Goal: Task Accomplishment & Management: Manage account settings

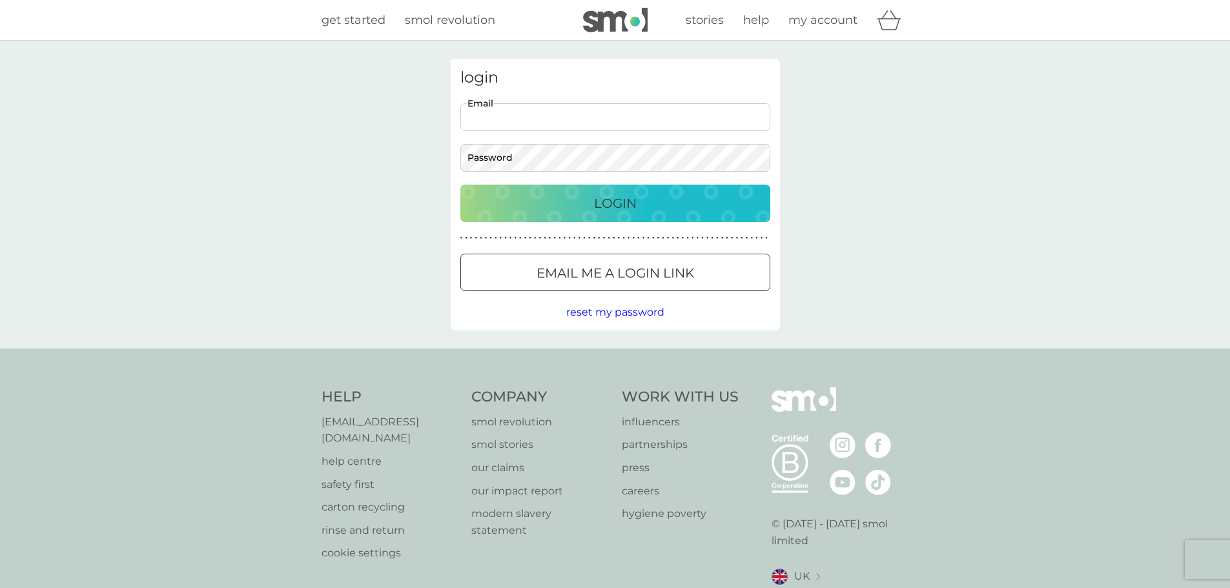
click at [566, 120] on input "Email" at bounding box center [615, 117] width 310 height 28
click at [571, 124] on input "Email" at bounding box center [615, 117] width 310 height 28
click at [590, 115] on input "Email" at bounding box center [615, 117] width 310 height 28
click at [460, 185] on button "Login" at bounding box center [615, 203] width 310 height 37
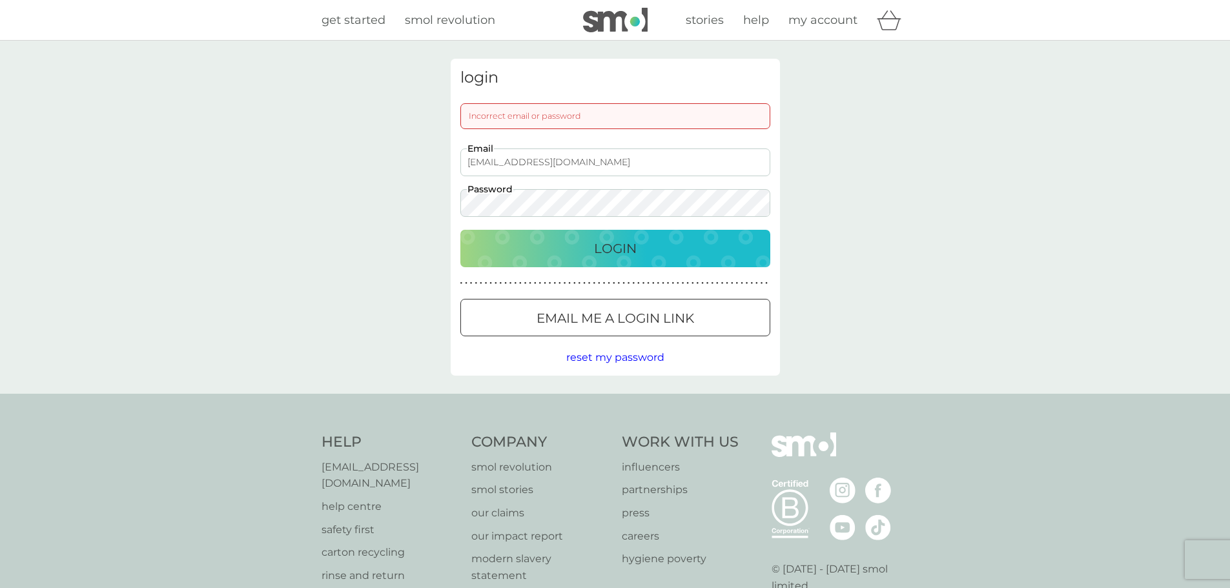
click at [460, 230] on button "Login" at bounding box center [615, 248] width 310 height 37
click at [102, 154] on div "login Incorrect email or password info@neomaic.co.uk Email Password Login ● ● ●…" at bounding box center [615, 217] width 1230 height 353
click at [564, 153] on input "info@neomaic.co.uk" at bounding box center [615, 162] width 310 height 28
click at [525, 164] on input "info@neomaic.co.uk" at bounding box center [615, 162] width 310 height 28
type input "info@neomagic.co.uk"
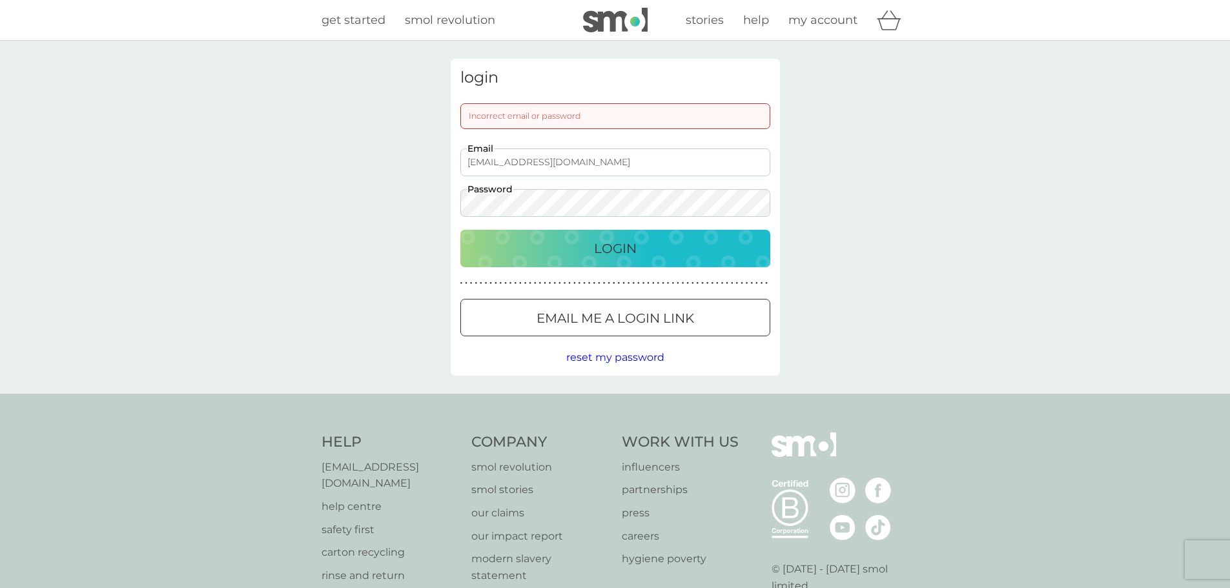
click at [295, 179] on div "login Incorrect email or password info@neomagic.co.uk Email Password Login ● ● …" at bounding box center [615, 217] width 1230 height 353
click at [460, 230] on button "Login" at bounding box center [615, 248] width 310 height 37
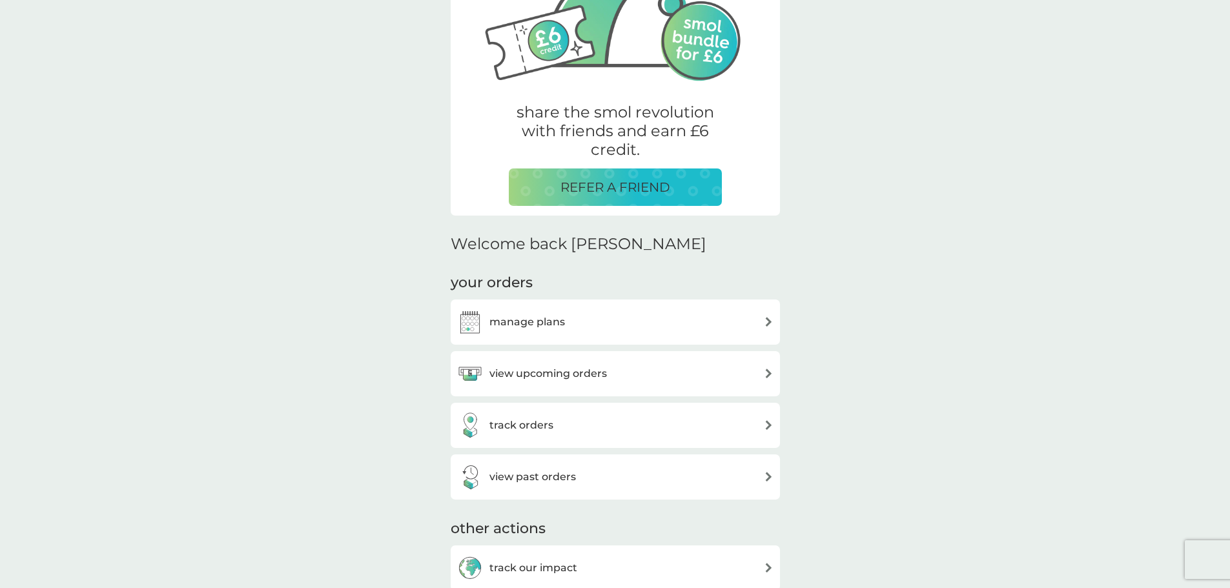
scroll to position [323, 0]
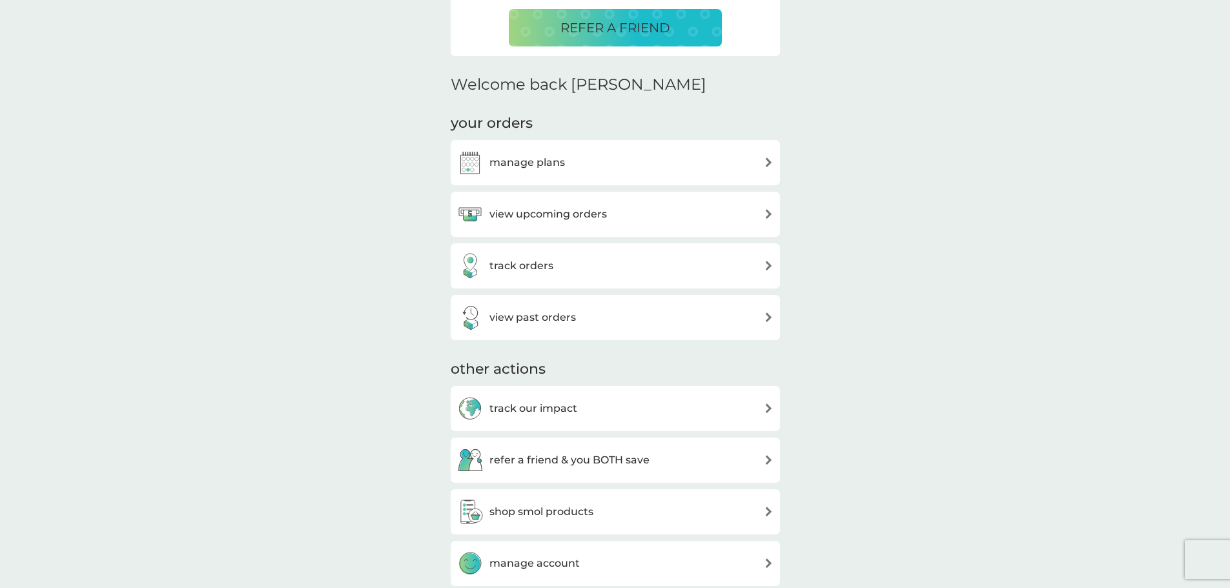
click at [770, 168] on div "manage plans" at bounding box center [615, 163] width 316 height 26
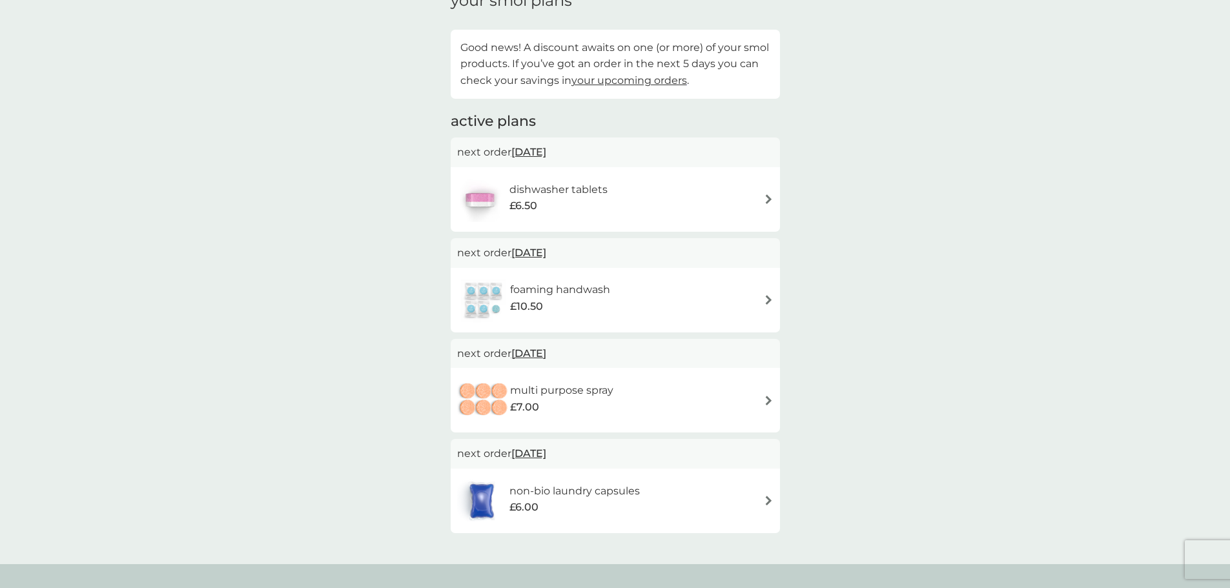
scroll to position [65, 0]
click at [770, 199] on img at bounding box center [769, 202] width 10 height 10
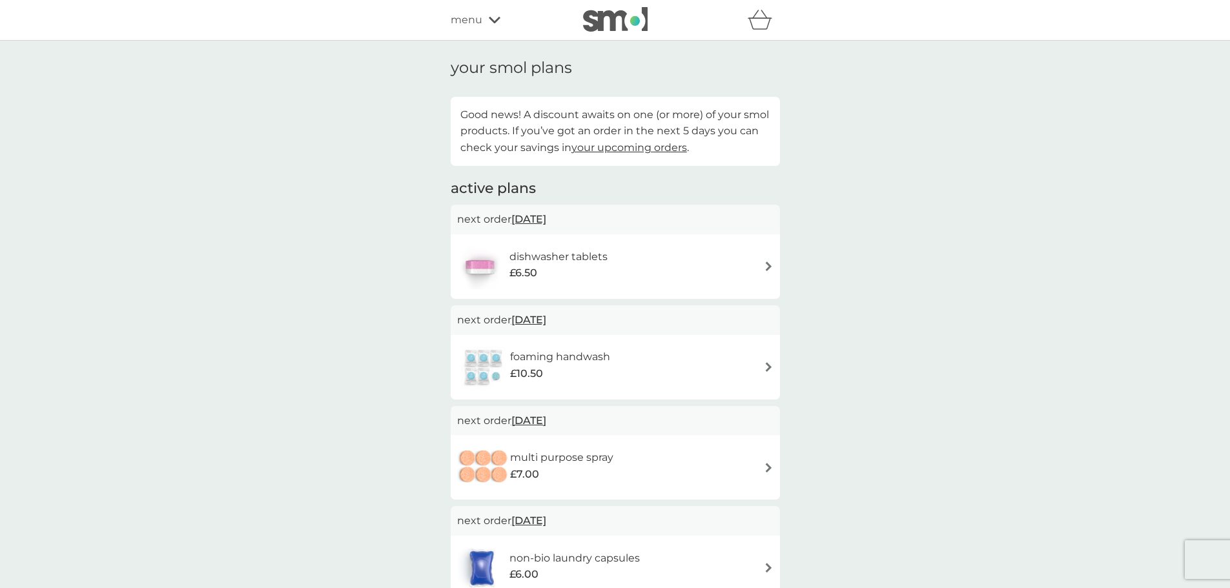
scroll to position [65, 0]
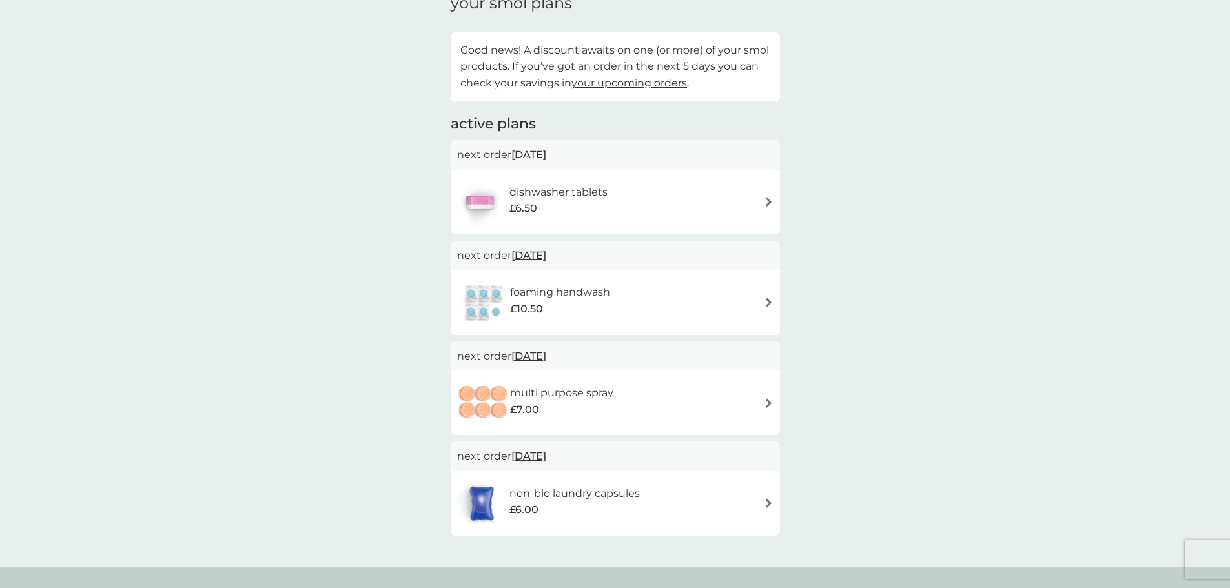
click at [769, 302] on img at bounding box center [769, 303] width 10 height 10
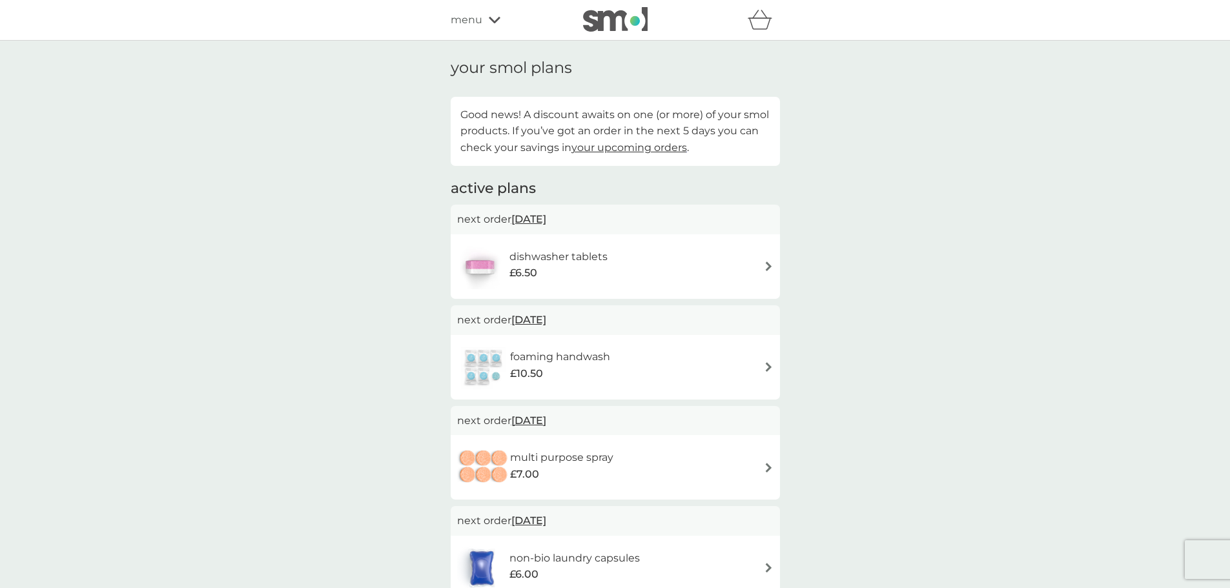
scroll to position [65, 0]
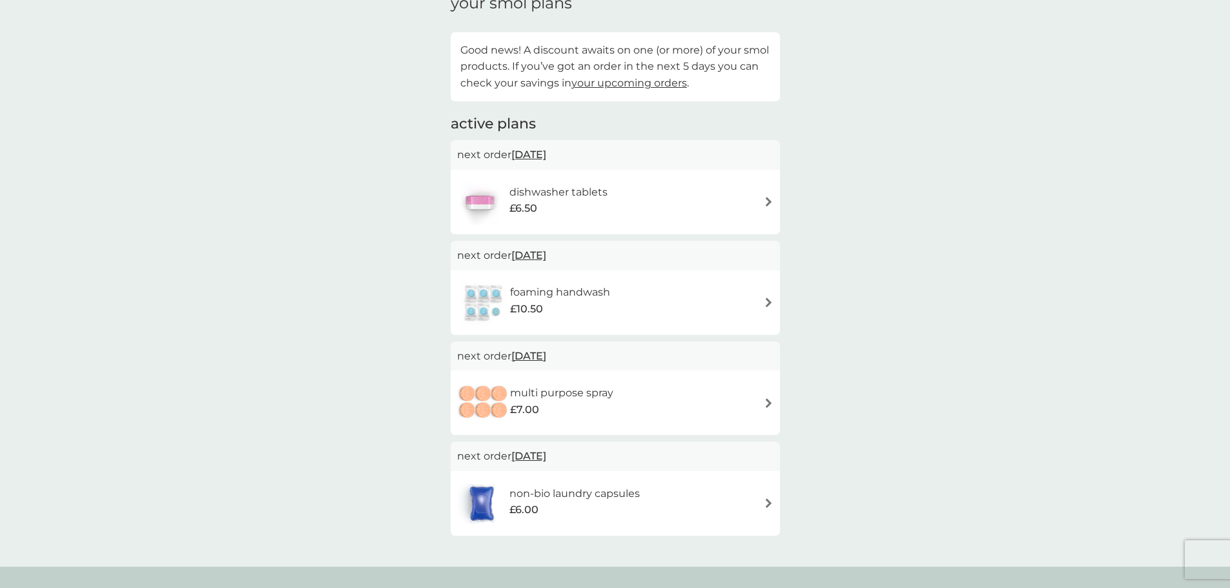
click at [772, 503] on img at bounding box center [769, 503] width 10 height 10
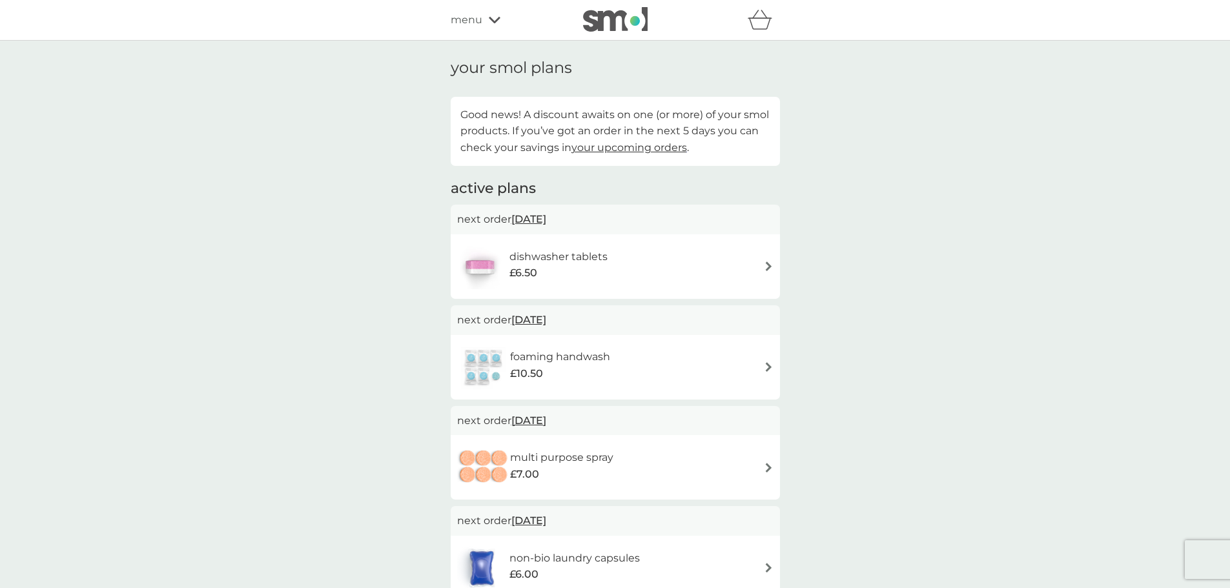
click at [761, 266] on div "dishwasher tablets £6.50" at bounding box center [615, 266] width 316 height 45
click at [775, 365] on div "foaming handwash £10.50" at bounding box center [615, 367] width 329 height 65
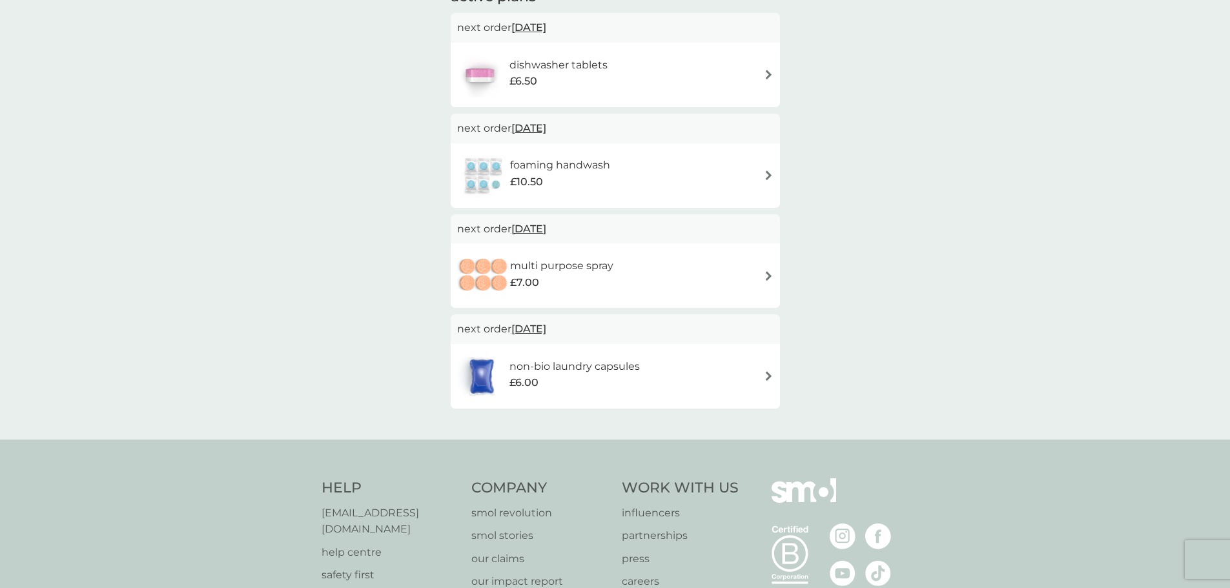
scroll to position [194, 0]
click at [772, 267] on div "multi purpose spray £7.00" at bounding box center [615, 273] width 316 height 45
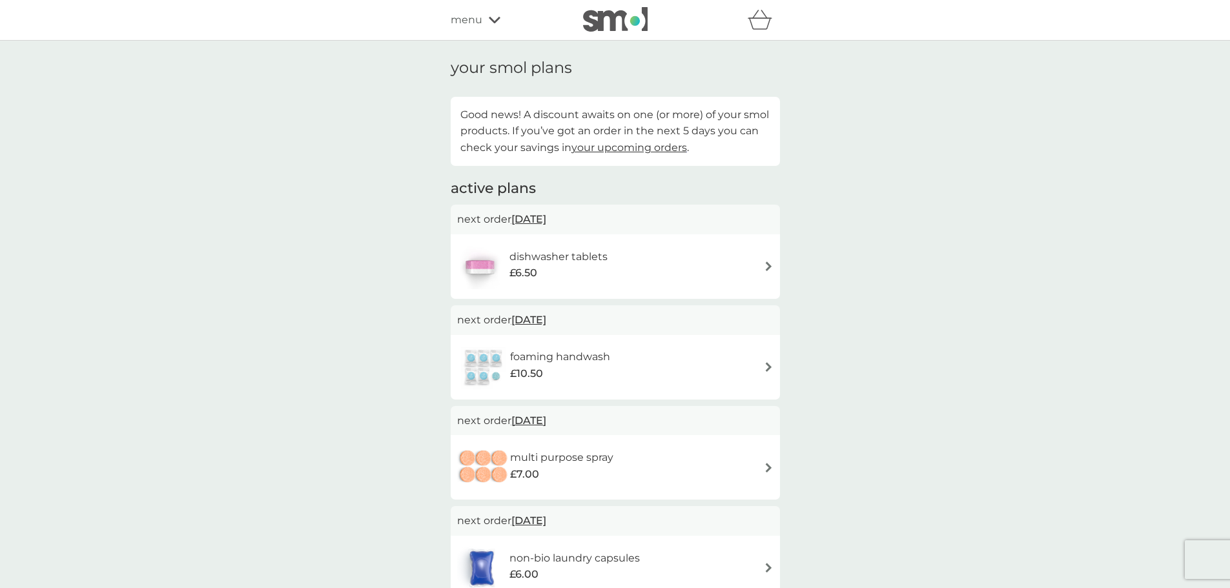
click at [484, 21] on div "menu" at bounding box center [506, 20] width 110 height 17
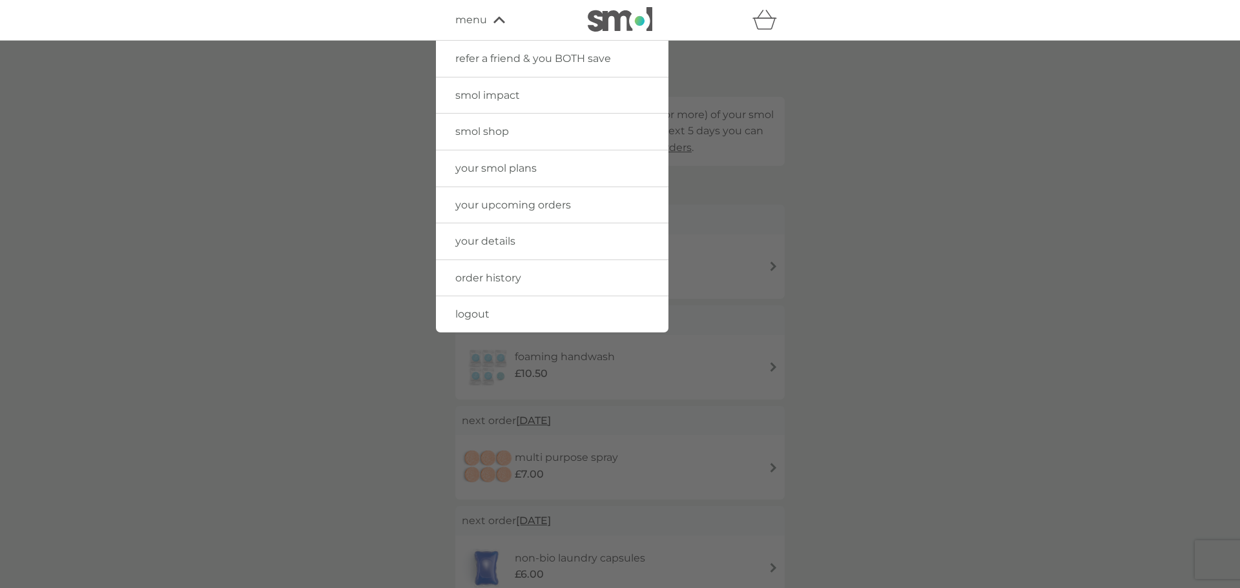
click at [490, 241] on span "your details" at bounding box center [485, 241] width 60 height 12
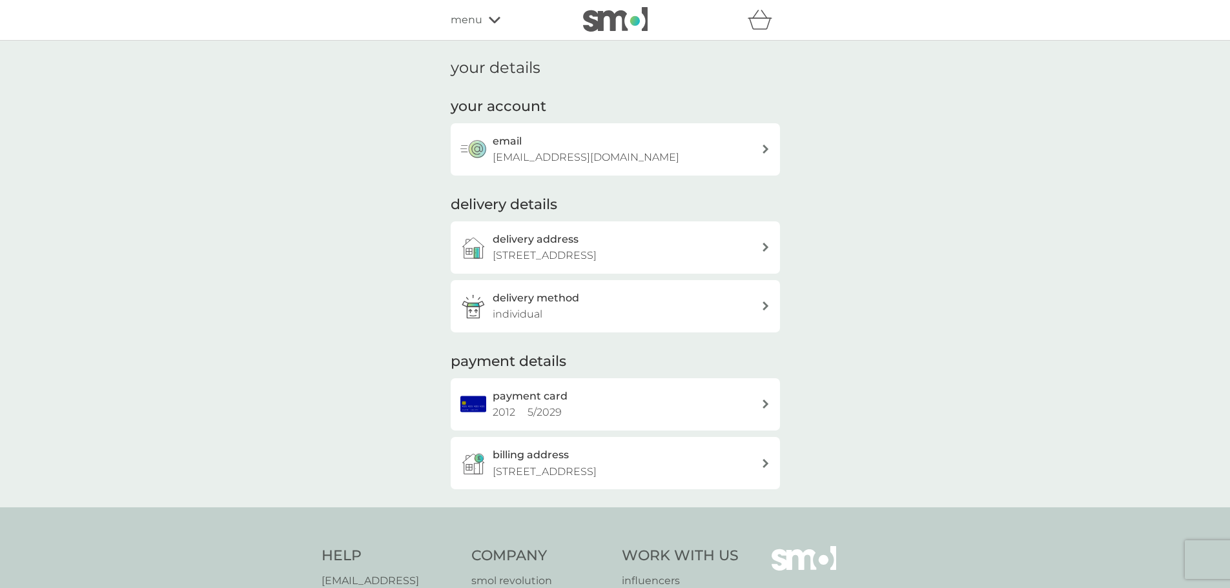
click at [591, 316] on div "delivery method individual" at bounding box center [627, 306] width 269 height 33
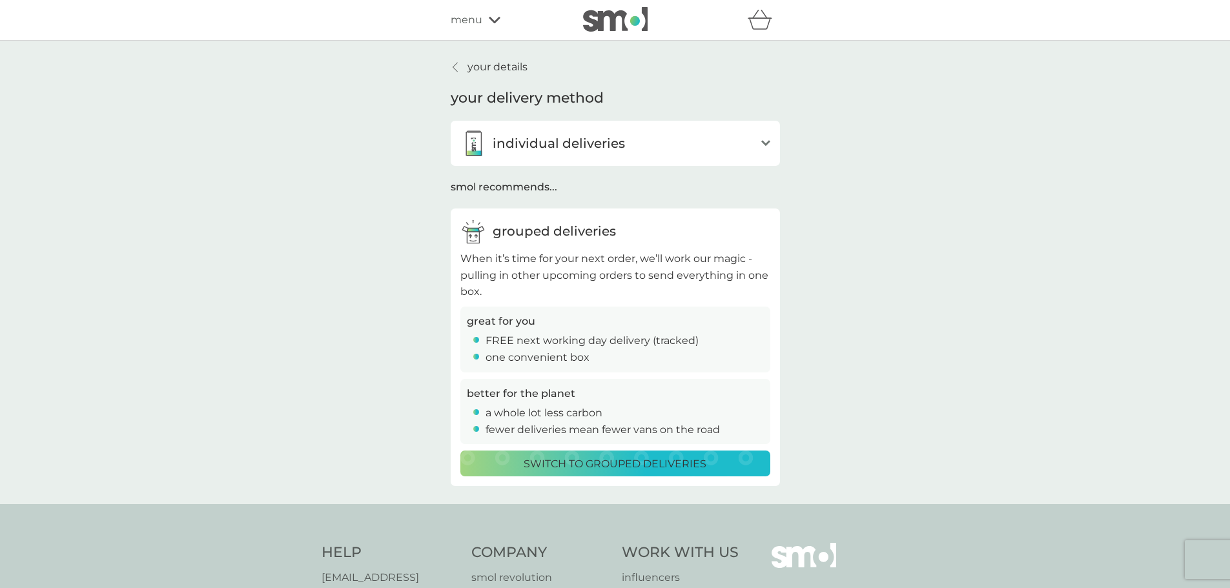
click at [482, 21] on div "menu" at bounding box center [506, 20] width 110 height 17
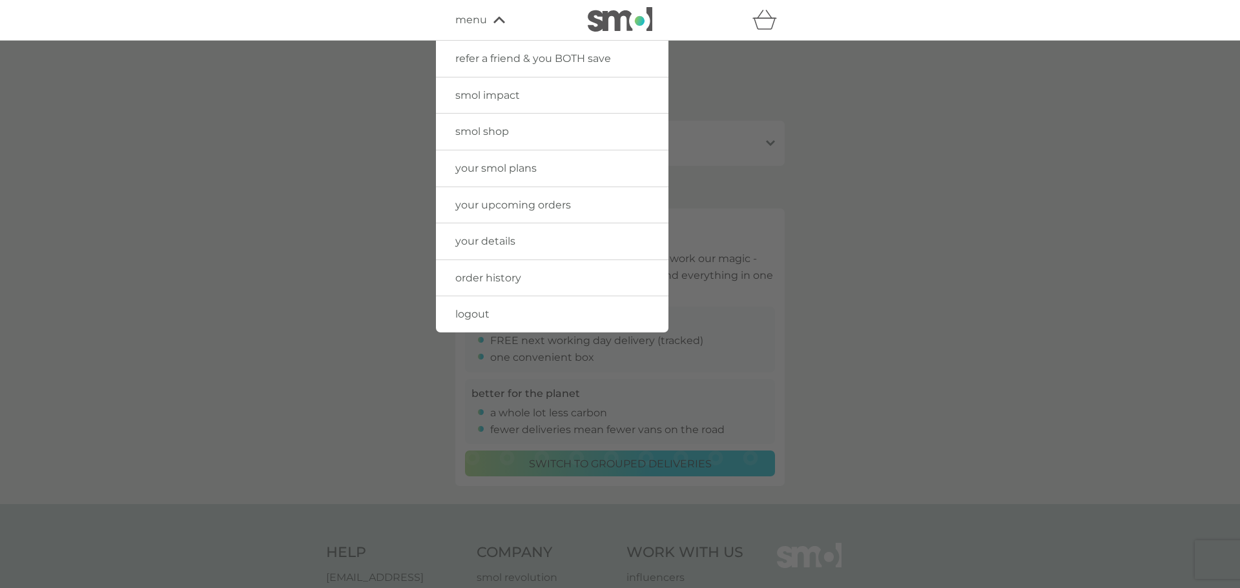
click at [391, 125] on div at bounding box center [620, 335] width 1240 height 588
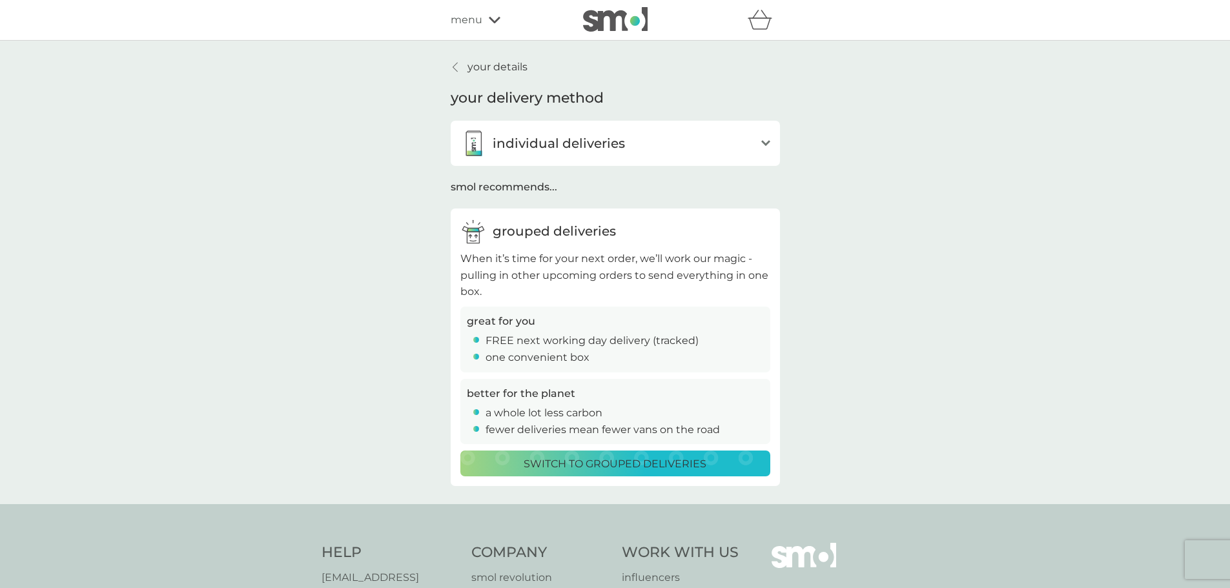
click at [495, 65] on p "your details" at bounding box center [497, 67] width 60 height 17
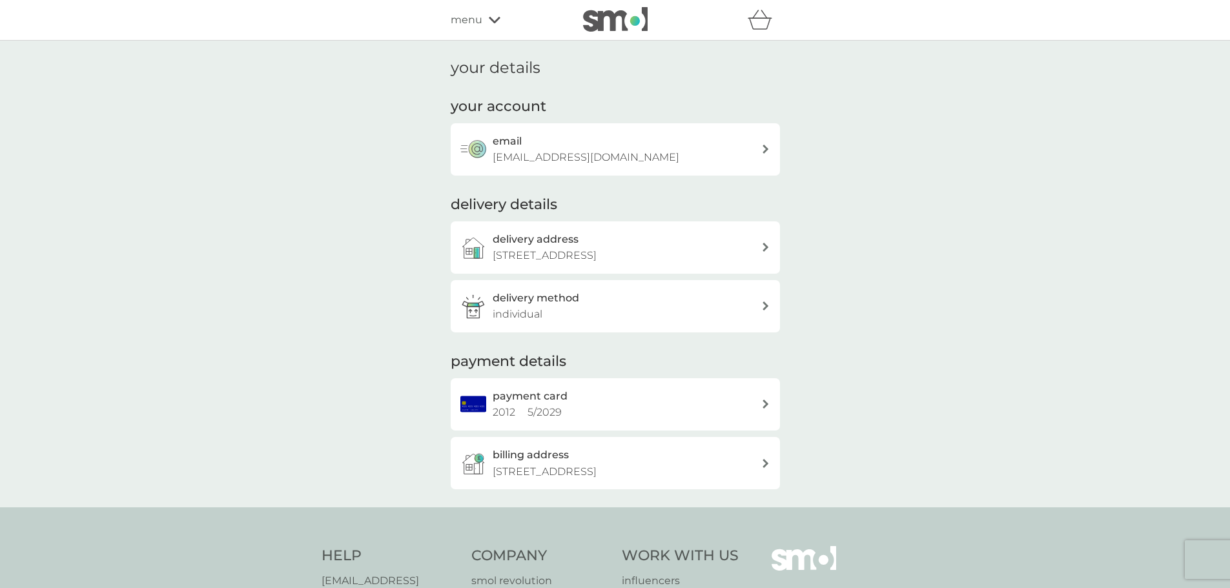
click at [476, 27] on span "menu" at bounding box center [467, 20] width 32 height 17
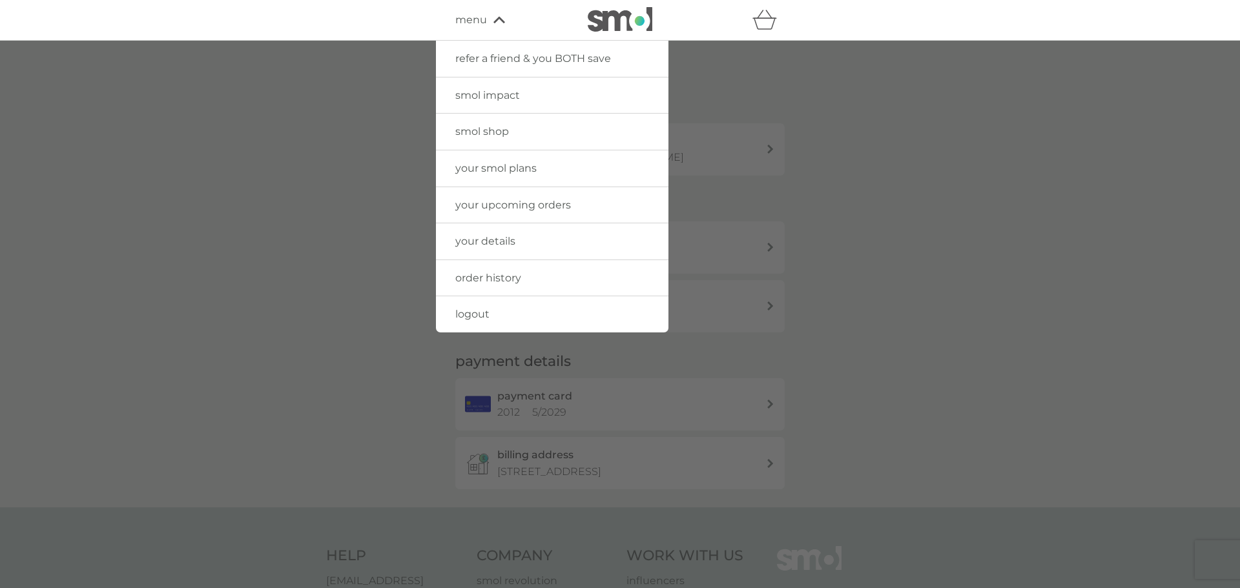
drag, startPoint x: 846, startPoint y: 165, endPoint x: 746, endPoint y: 102, distance: 118.1
click at [846, 163] on div at bounding box center [620, 335] width 1240 height 588
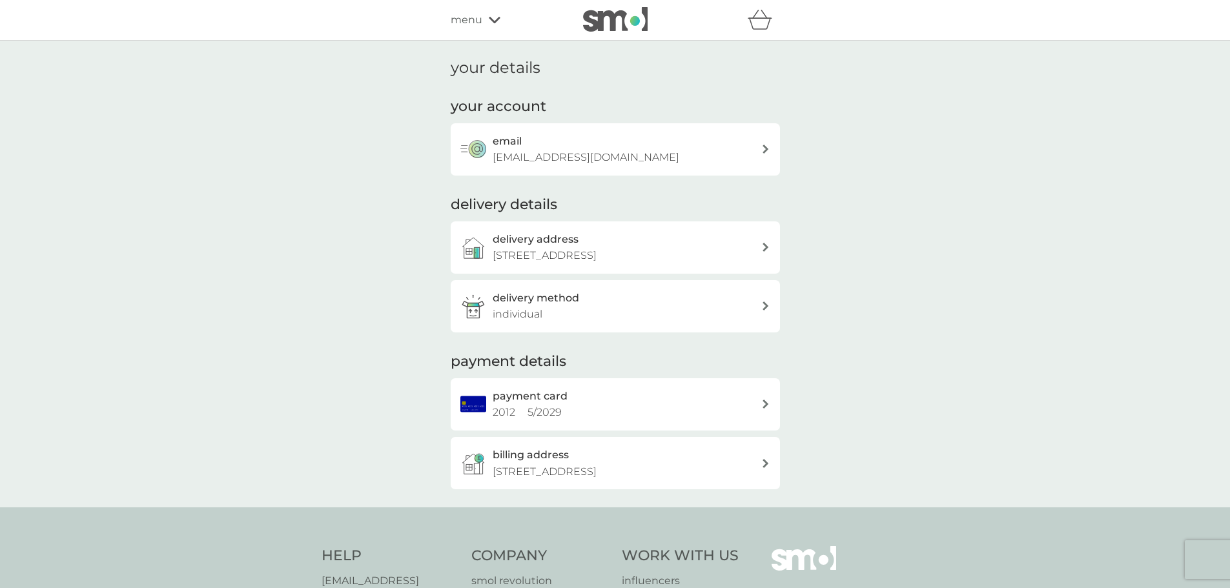
click at [611, 17] on img at bounding box center [615, 19] width 65 height 25
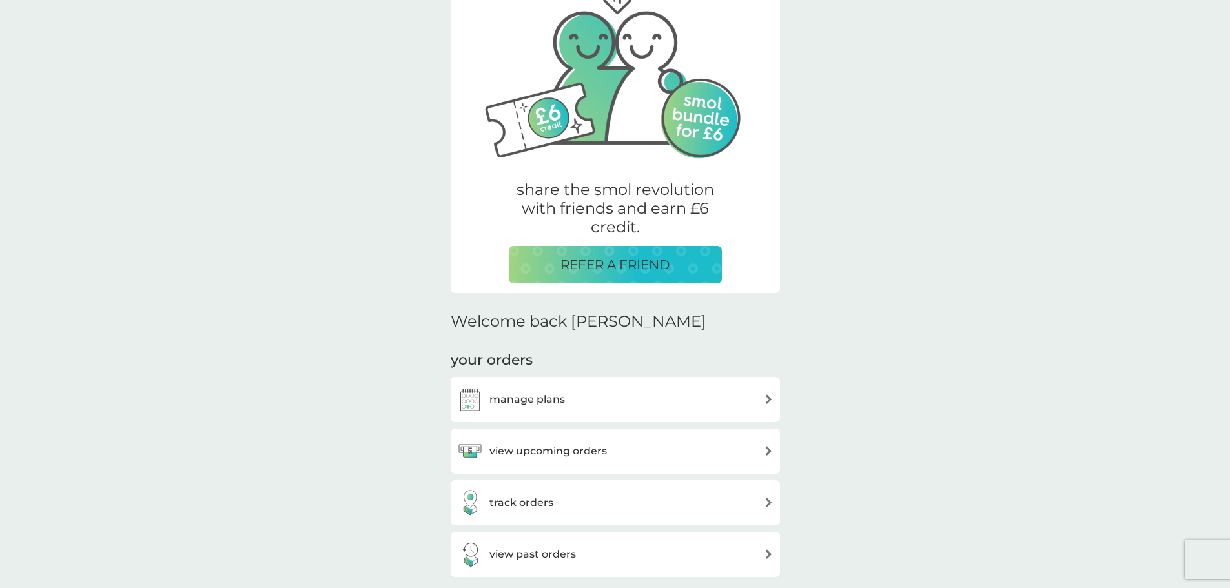
scroll to position [129, 0]
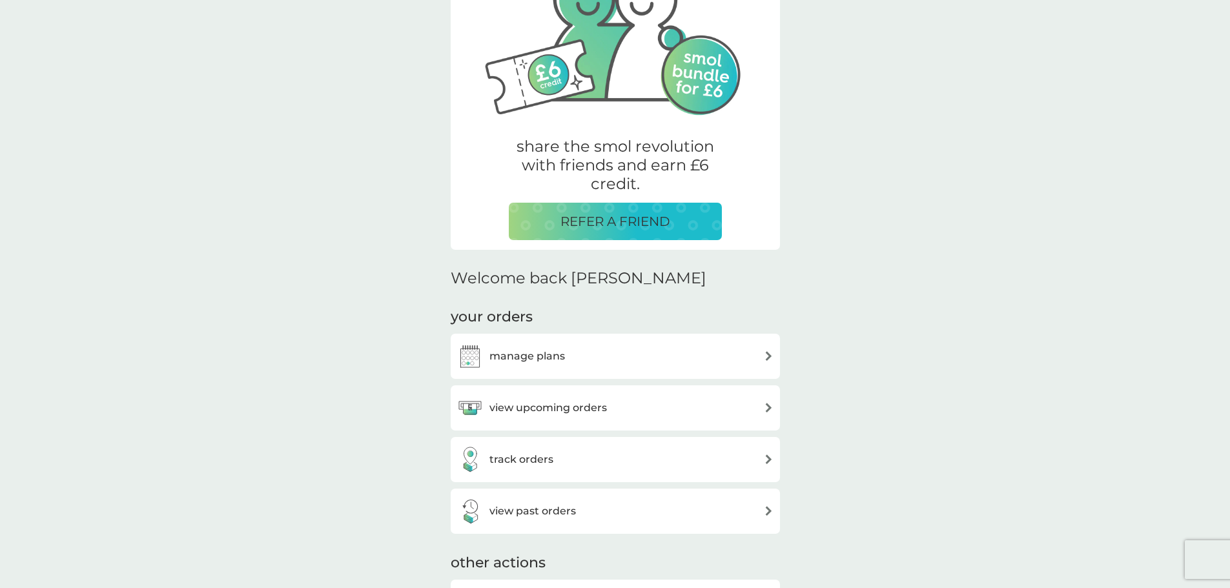
click at [749, 351] on div "manage plans" at bounding box center [615, 356] width 316 height 26
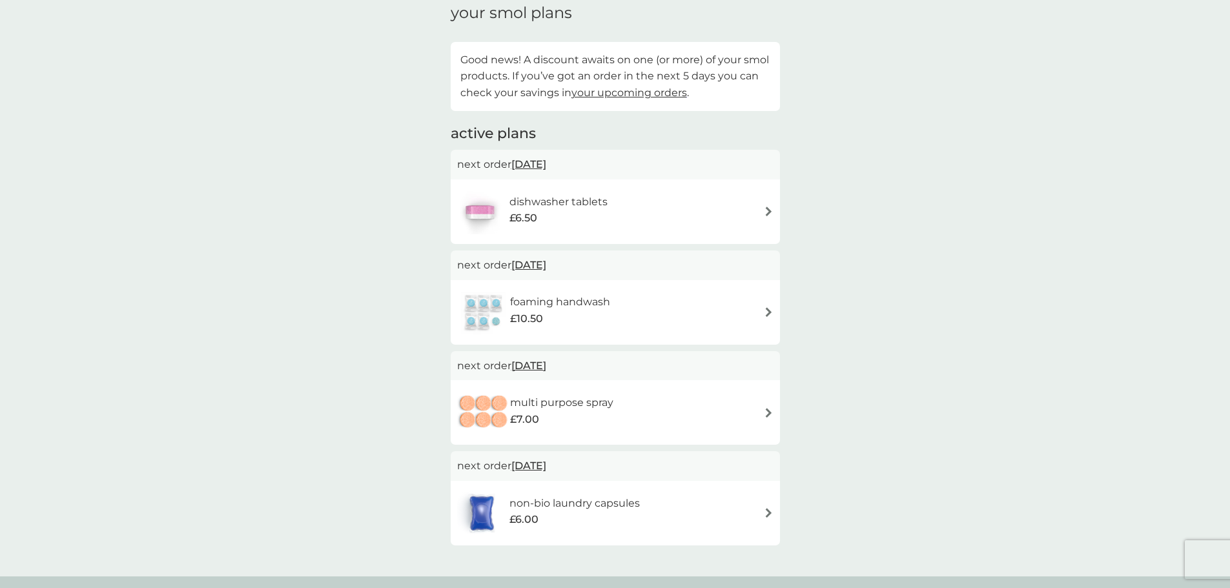
scroll to position [258, 0]
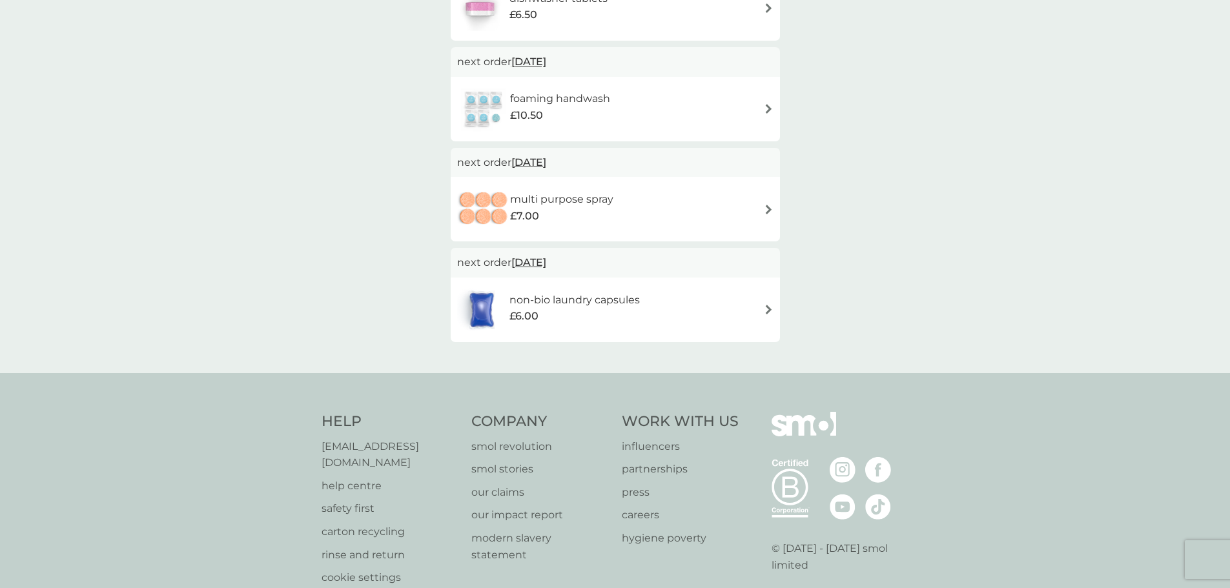
click at [771, 312] on img at bounding box center [769, 310] width 10 height 10
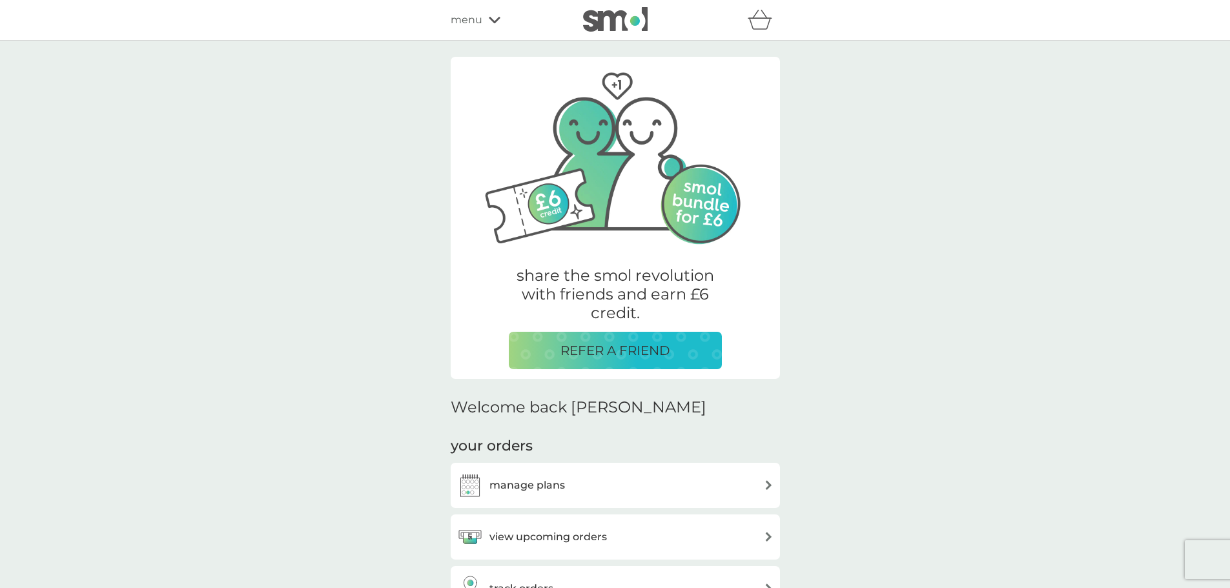
scroll to position [129, 0]
